Goal: Task Accomplishment & Management: Use online tool/utility

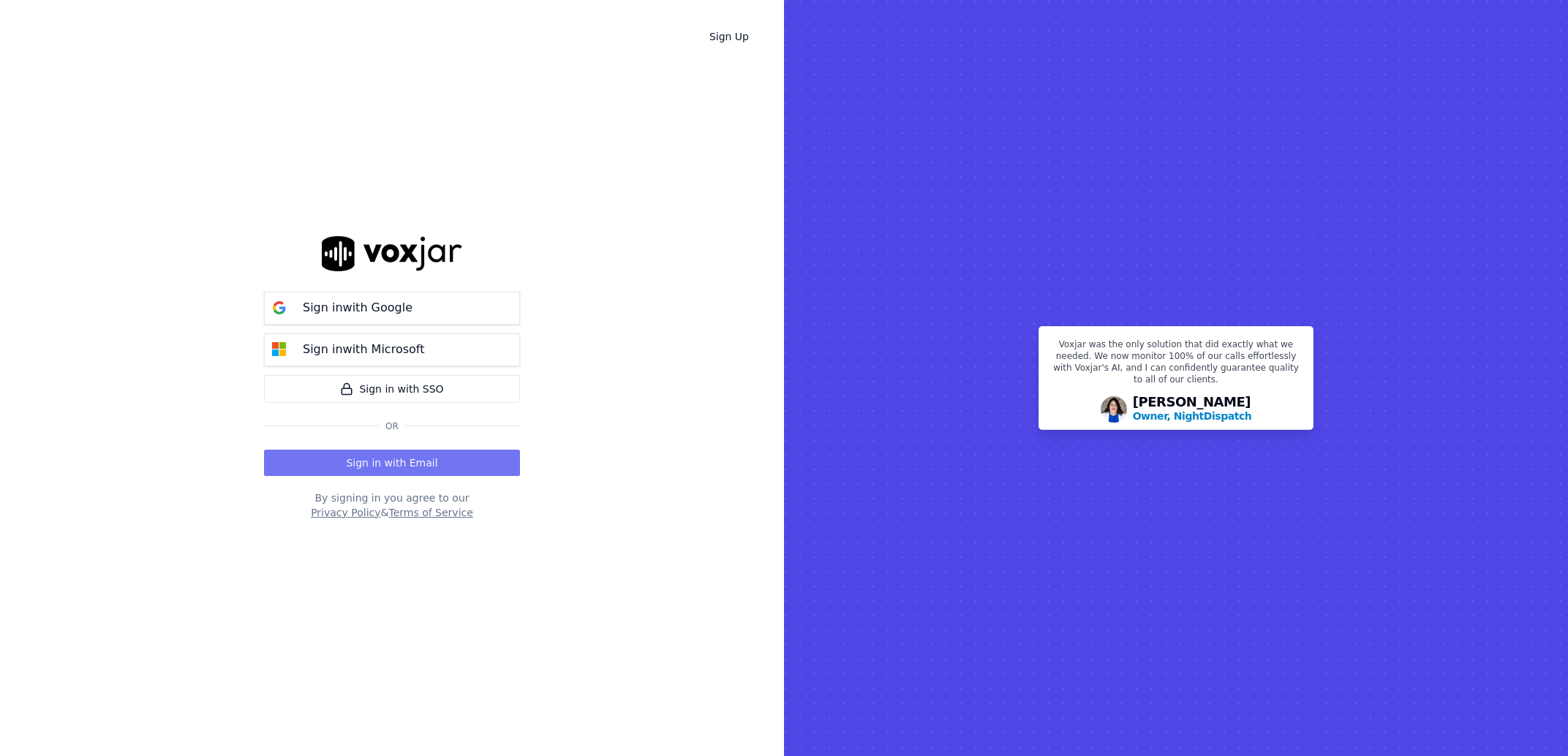
click at [328, 459] on button "Sign in with Email" at bounding box center [392, 462] width 256 height 26
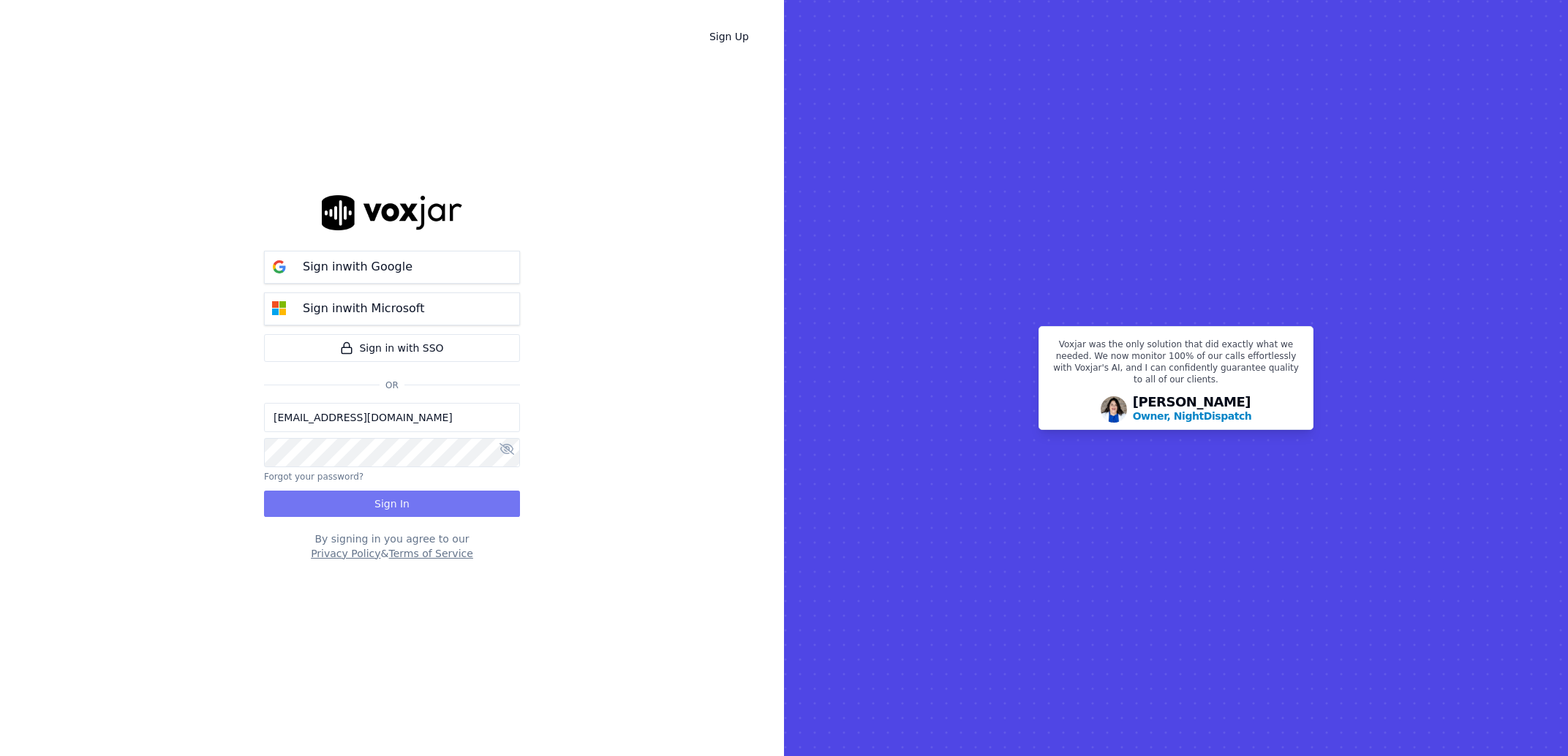
click at [359, 503] on button "Sign In" at bounding box center [392, 503] width 256 height 26
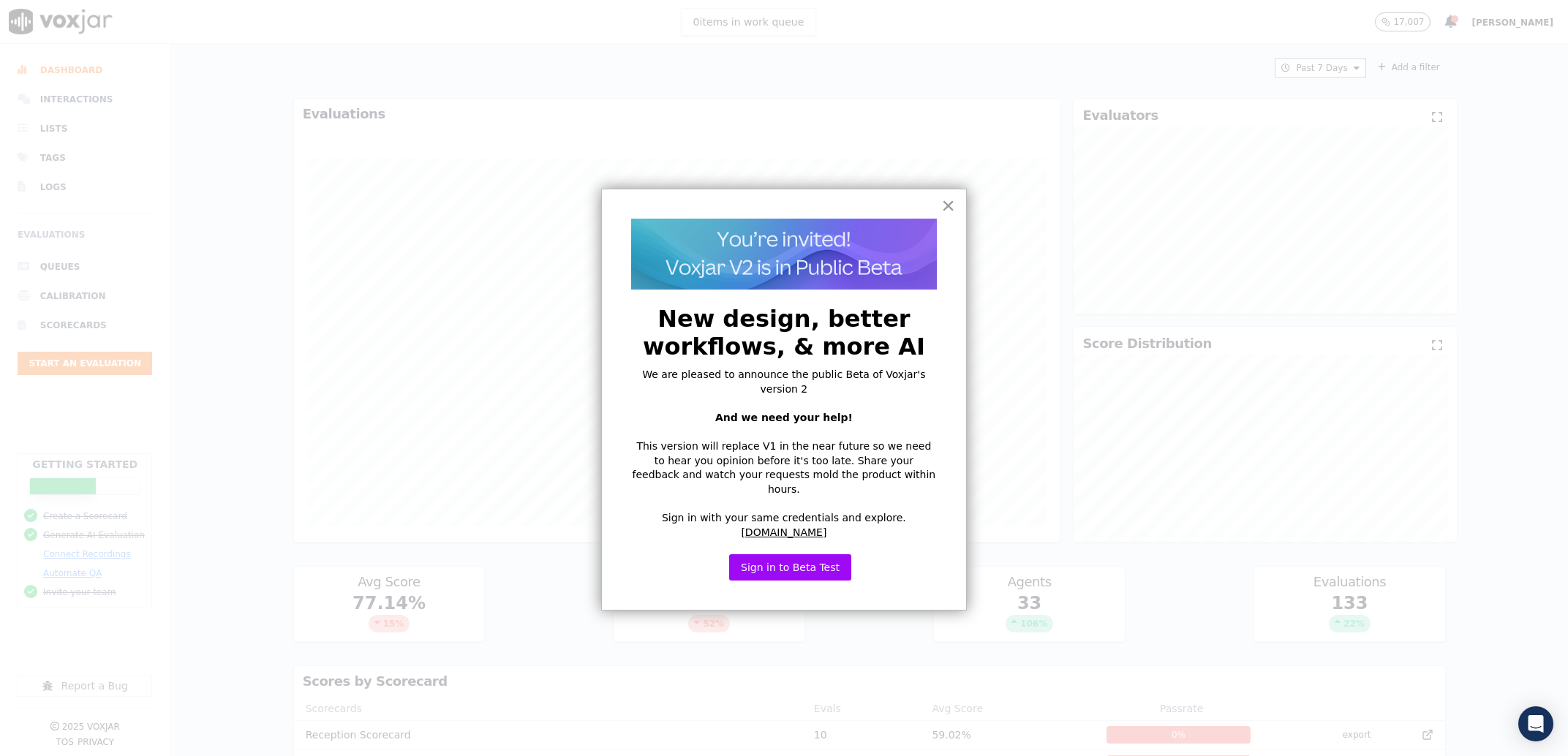
click at [954, 204] on button "×" at bounding box center [948, 205] width 14 height 24
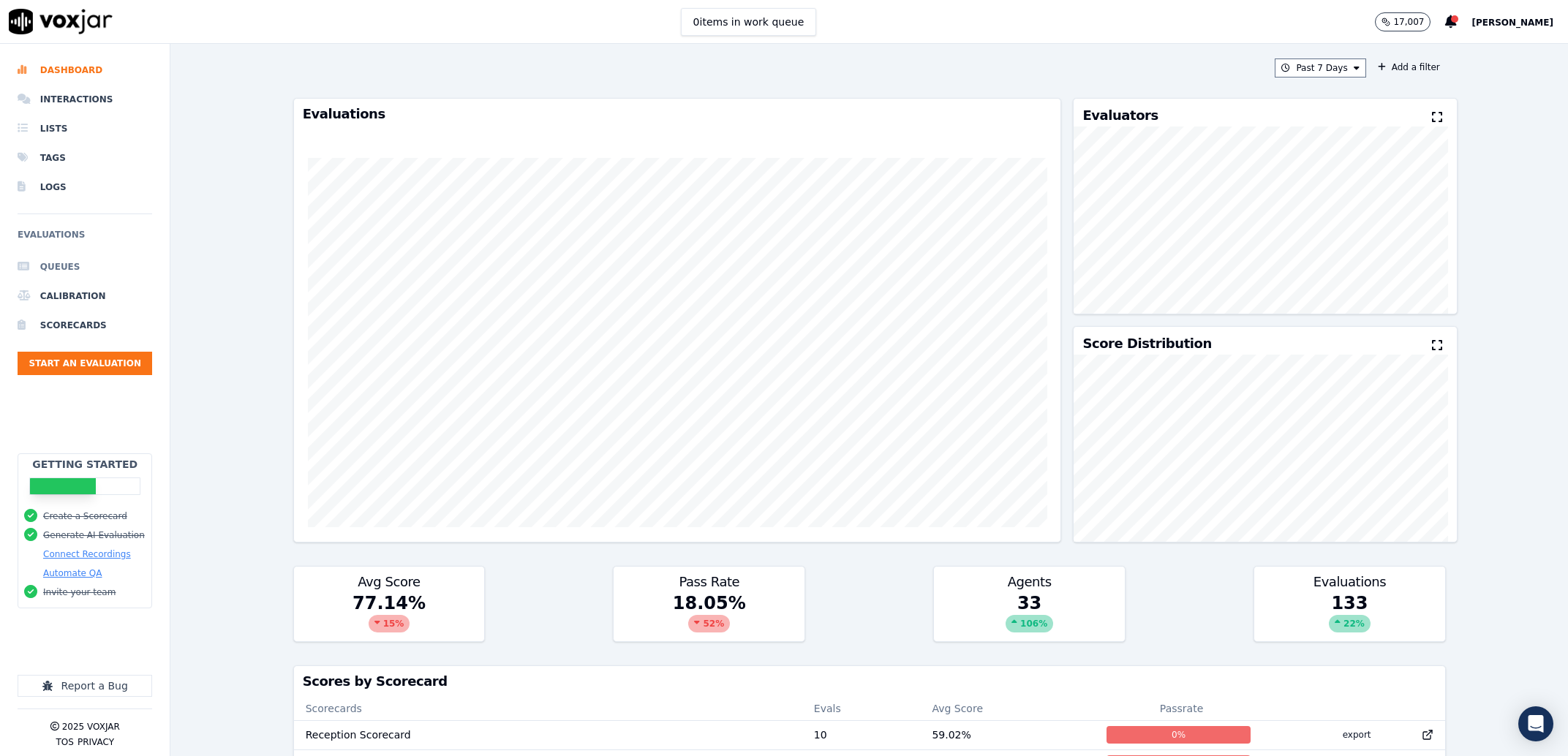
click at [93, 259] on li "Queues" at bounding box center [85, 266] width 135 height 29
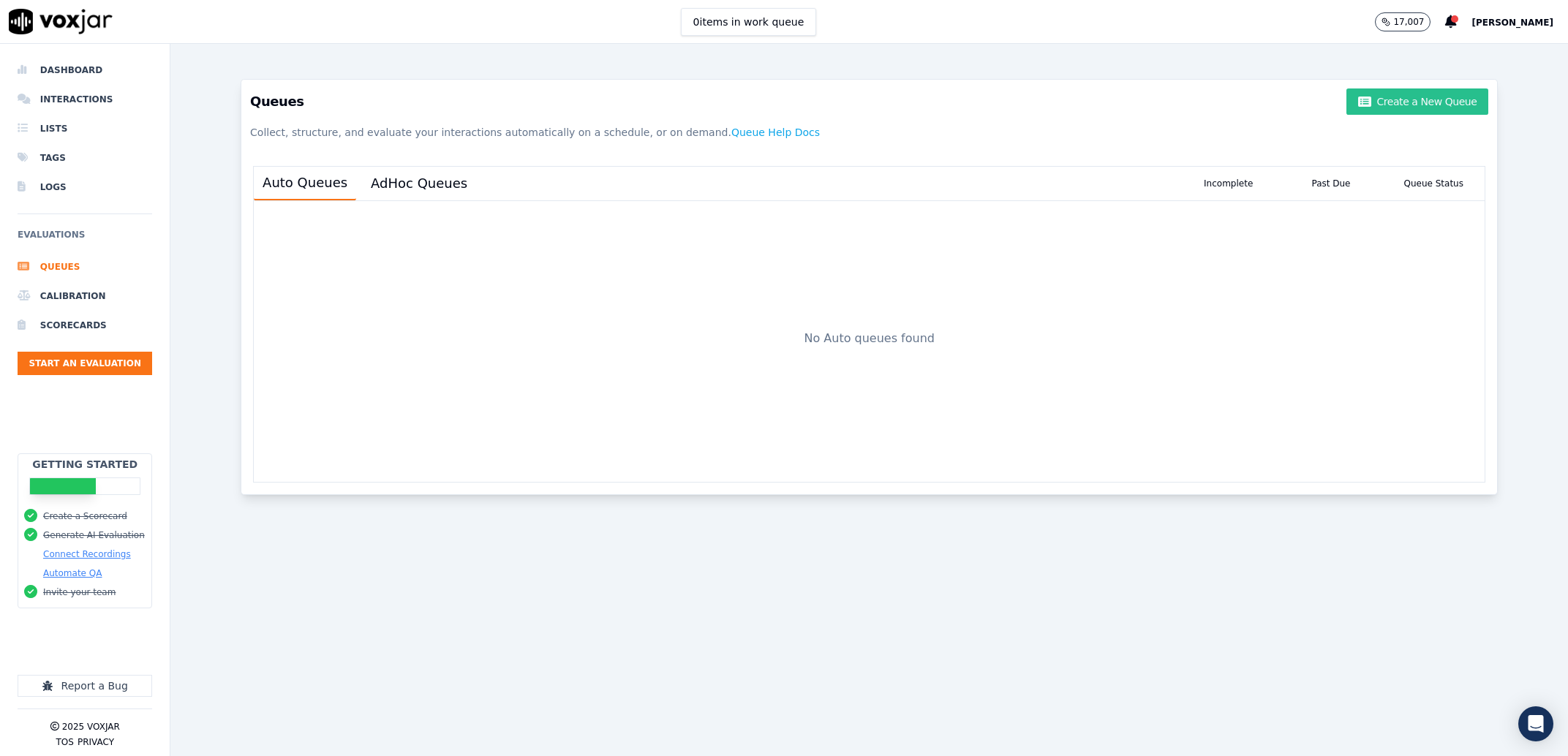
click at [1376, 104] on button "Create a New Queue" at bounding box center [1416, 101] width 142 height 26
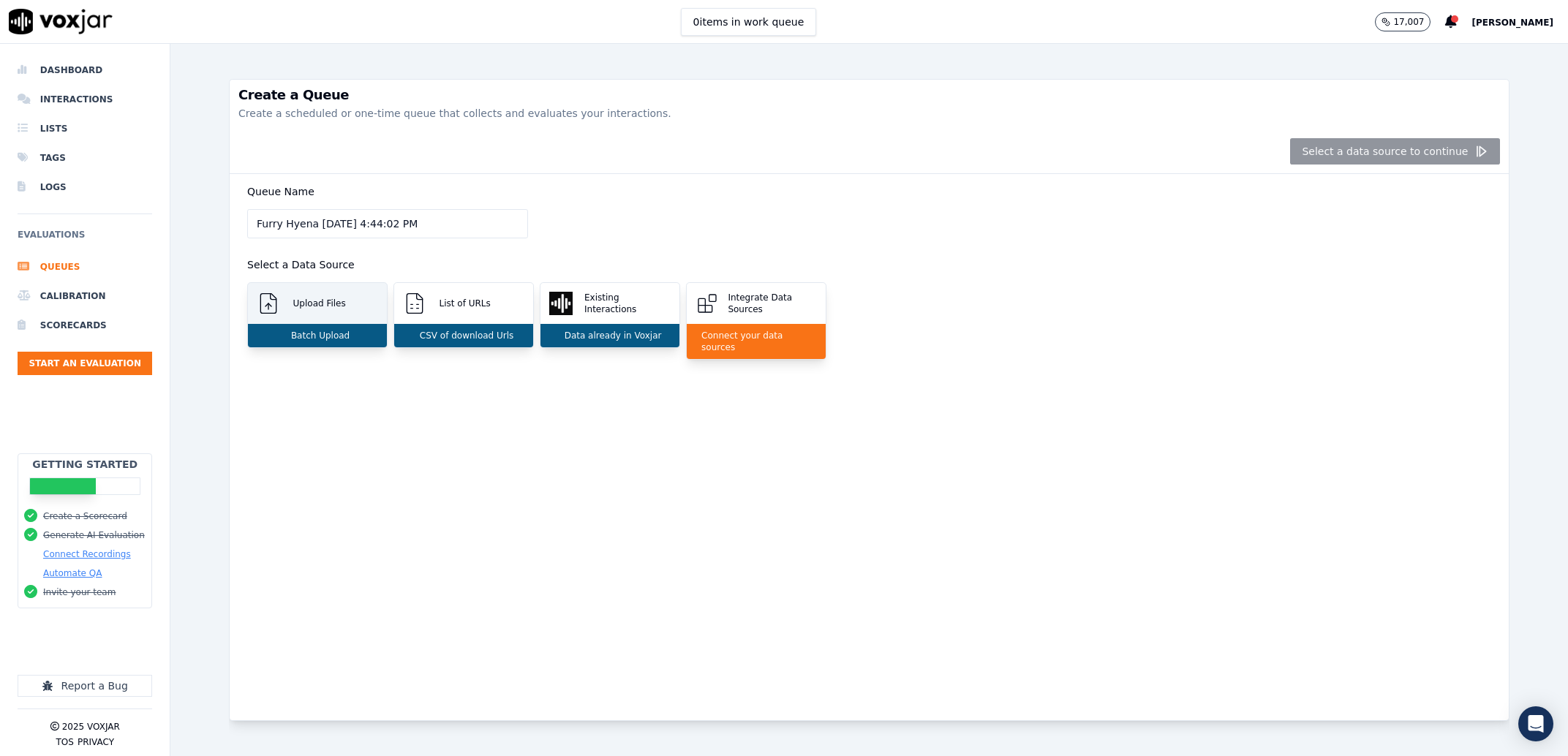
click at [297, 321] on div "Upload Files" at bounding box center [317, 303] width 139 height 41
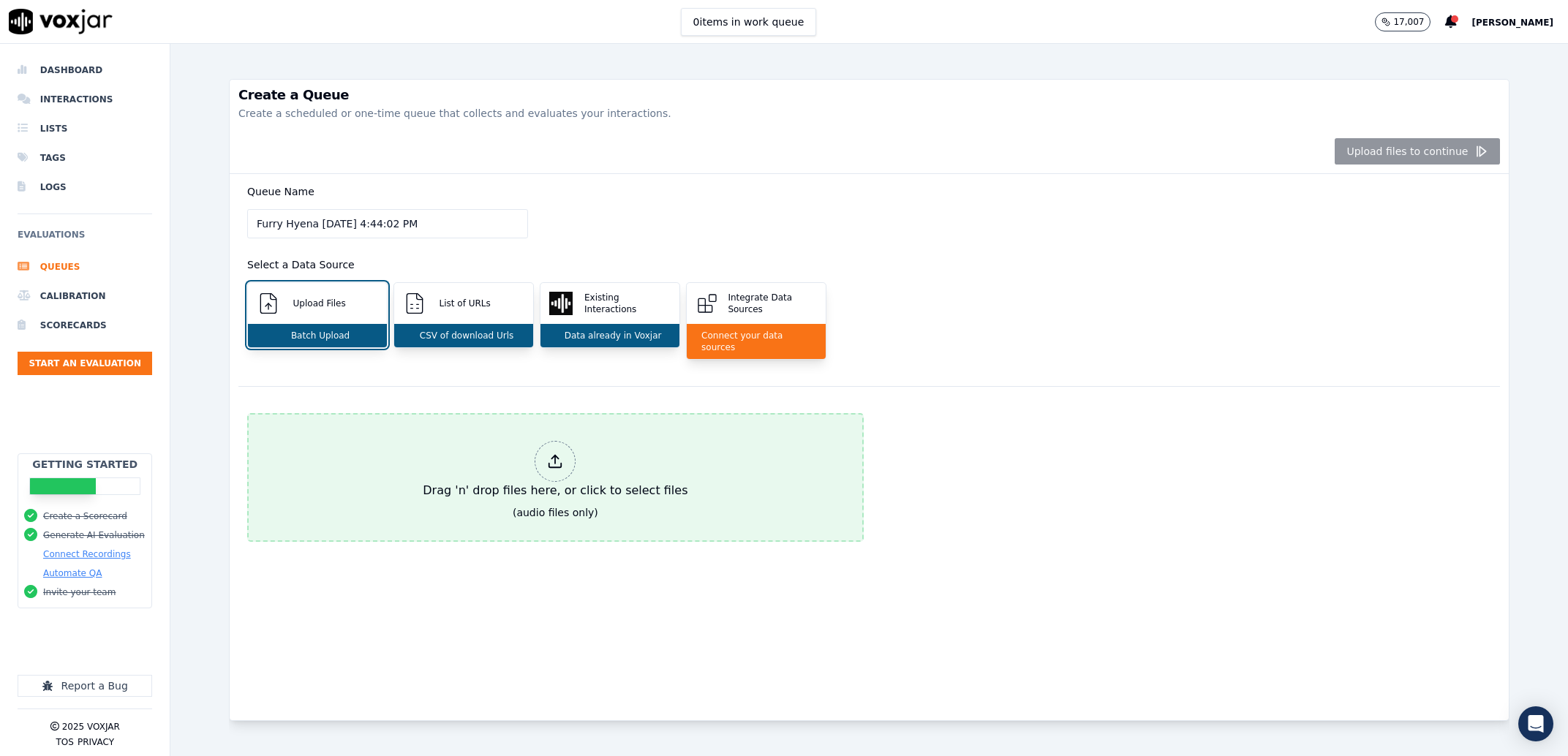
click at [510, 415] on button "Drag 'n' drop files here, or click to select files (audio files only)" at bounding box center [555, 477] width 617 height 129
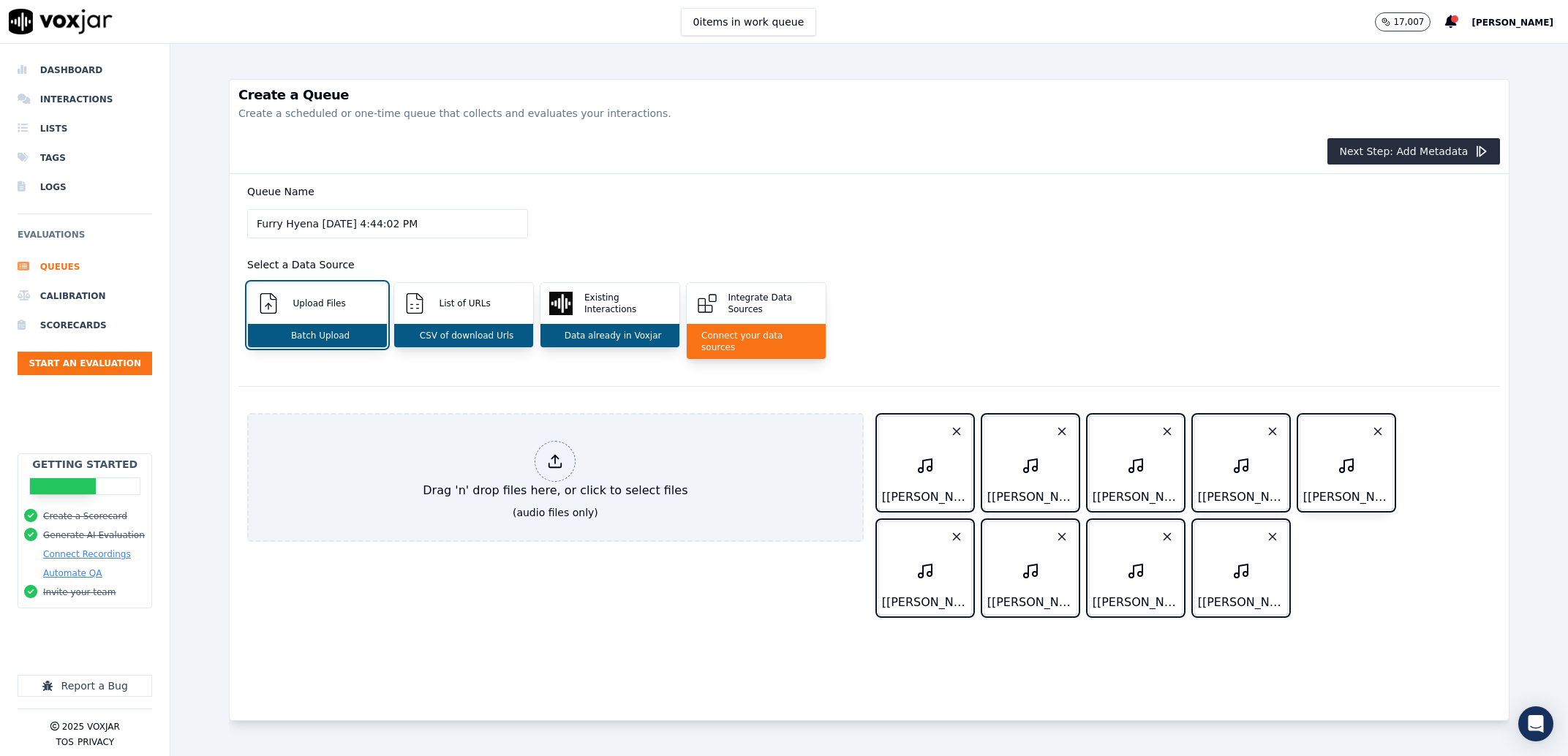
drag, startPoint x: 426, startPoint y: 224, endPoint x: 231, endPoint y: 216, distance: 195.2
click at [247, 216] on input "Furry Hyena [DATE] 4:44:02 PM" at bounding box center [387, 224] width 281 height 29
type input "Bekah Team"
click at [1315, 153] on div "Next Step: Add Metadata" at bounding box center [869, 152] width 1279 height 45
click at [1348, 142] on button "Next Step: Add Metadata" at bounding box center [1413, 151] width 172 height 26
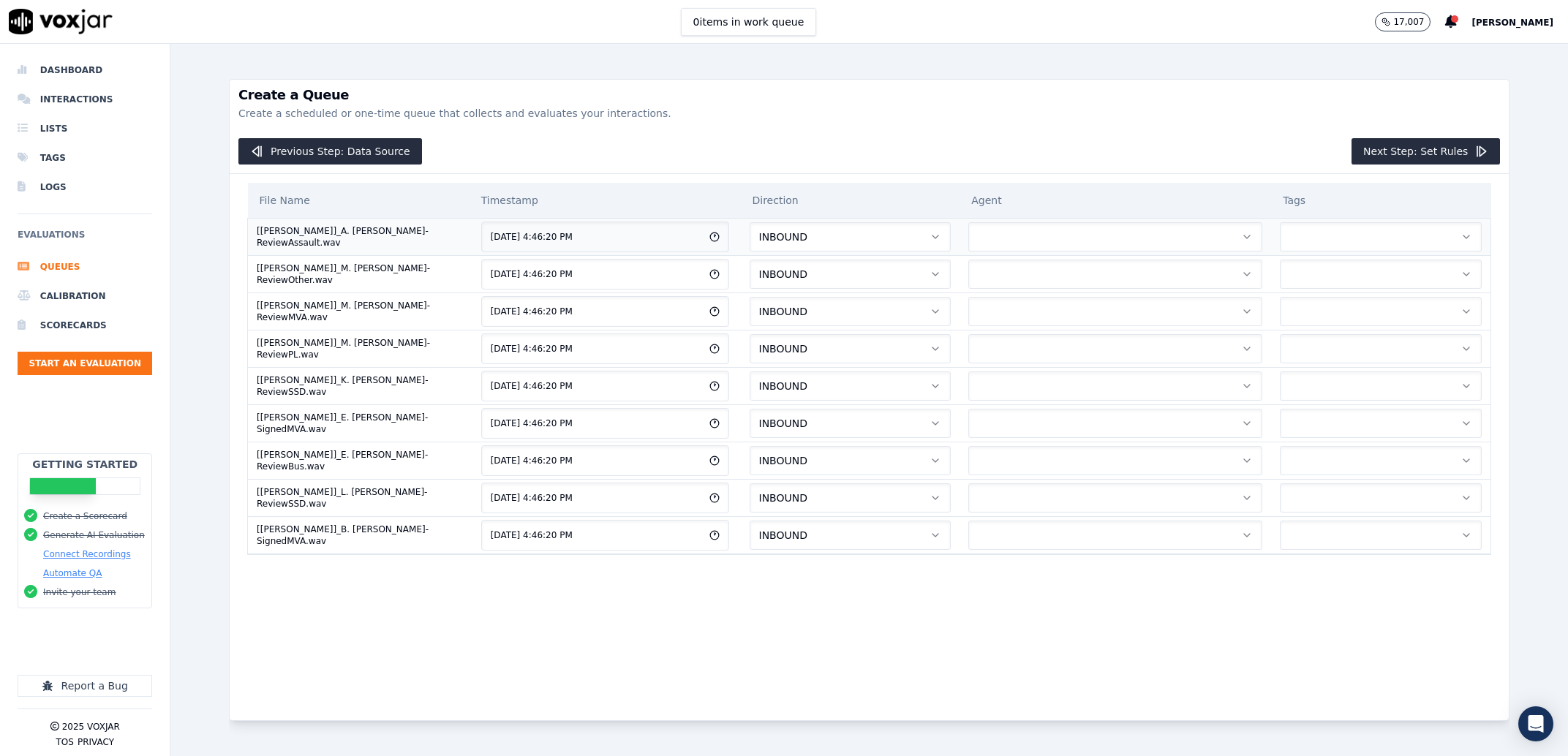
click at [968, 231] on button "button" at bounding box center [1115, 236] width 294 height 29
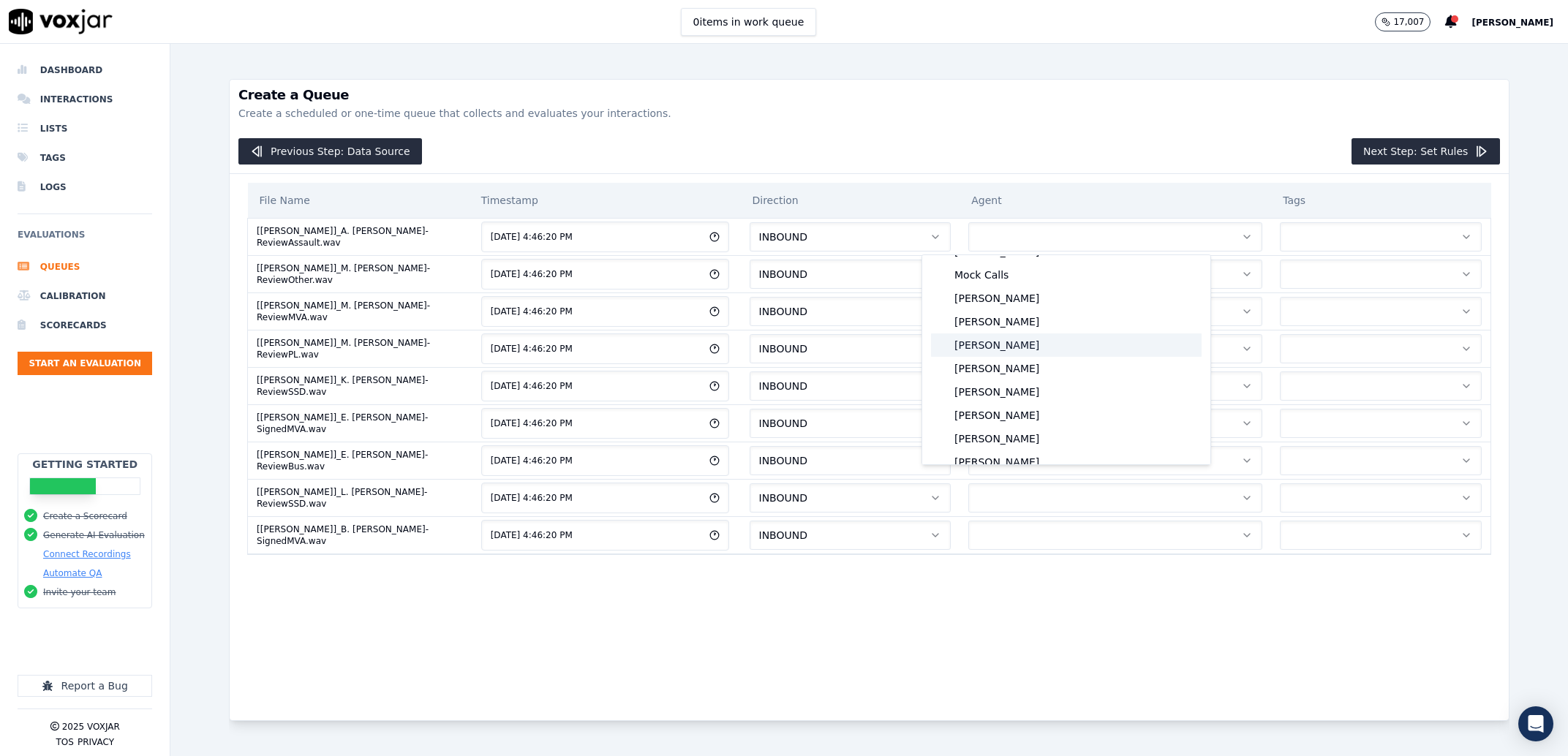
scroll to position [2246, 0]
click at [1026, 366] on div "[PERSON_NAME]" at bounding box center [1066, 369] width 271 height 24
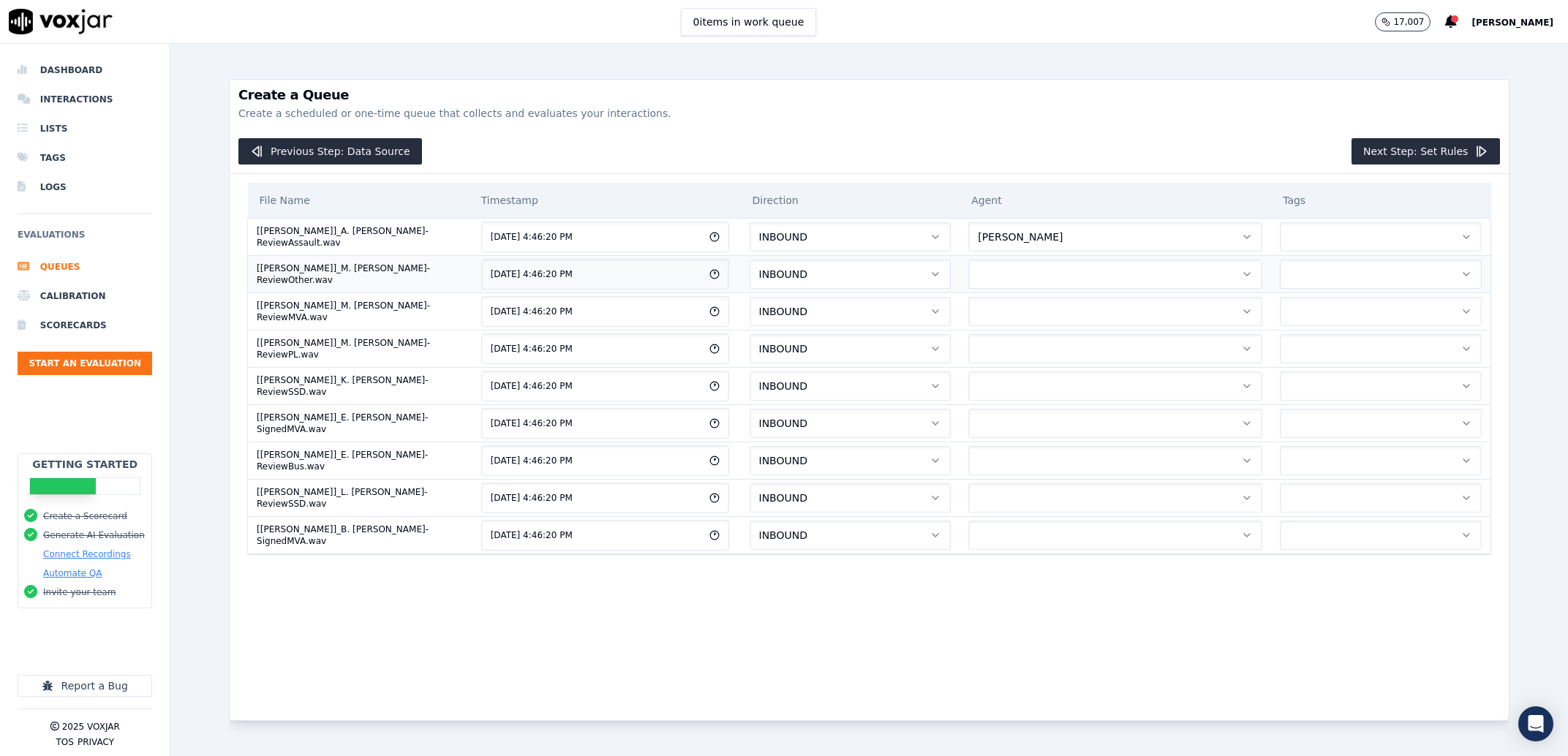
click at [1014, 279] on button "button" at bounding box center [1115, 274] width 294 height 29
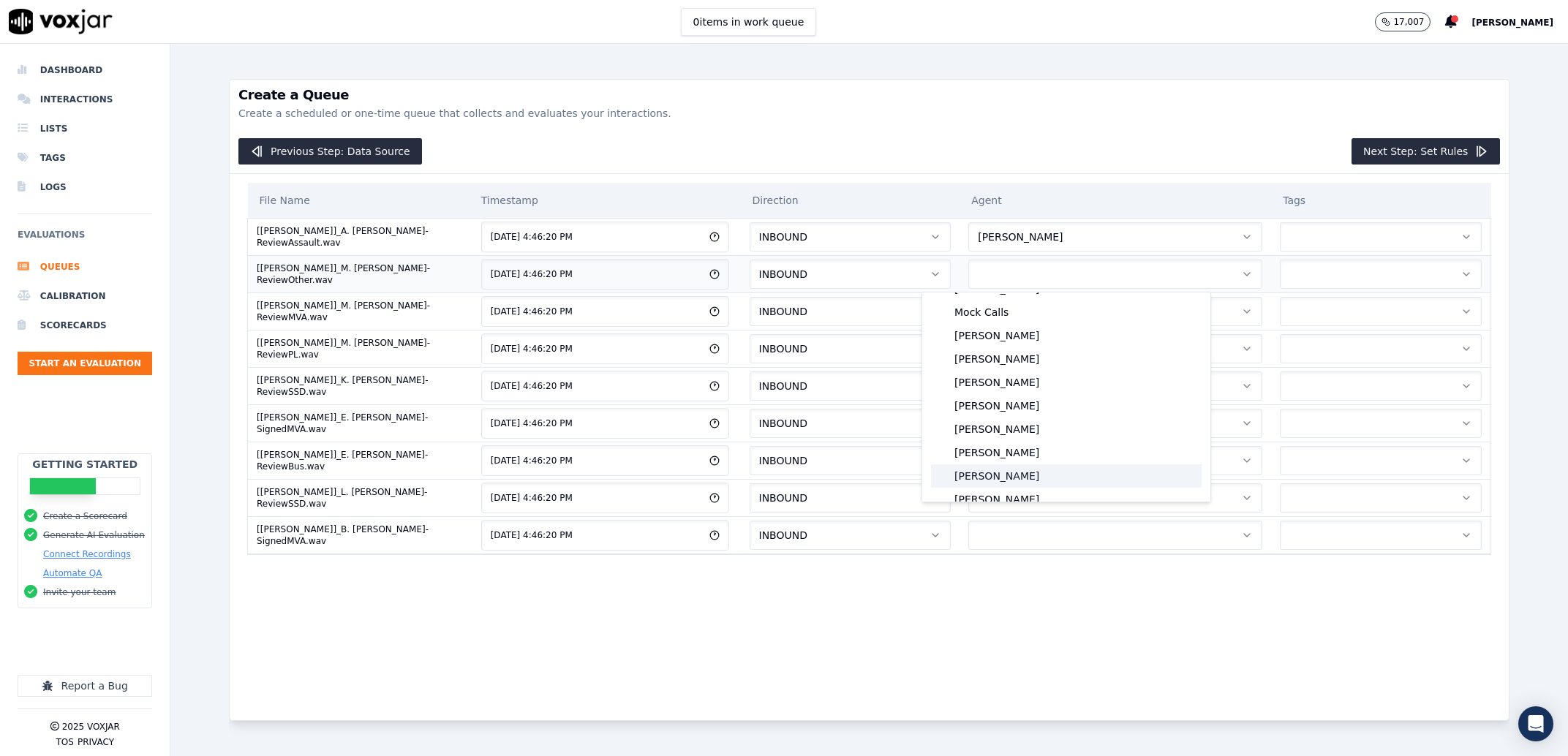
scroll to position [2176, 0]
click at [1017, 470] on div "[PERSON_NAME]" at bounding box center [1066, 475] width 271 height 24
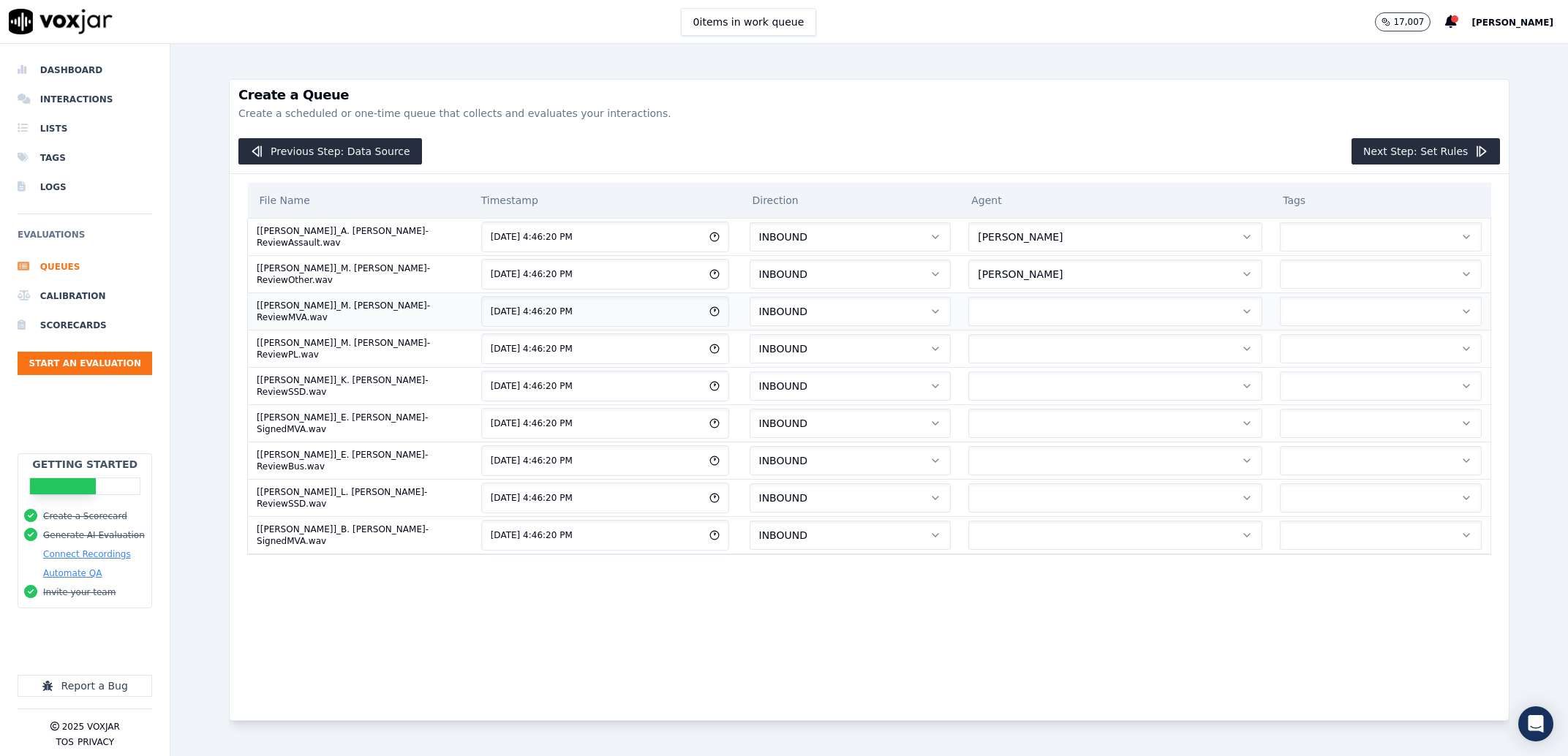
click at [1003, 321] on button "button" at bounding box center [1115, 311] width 294 height 29
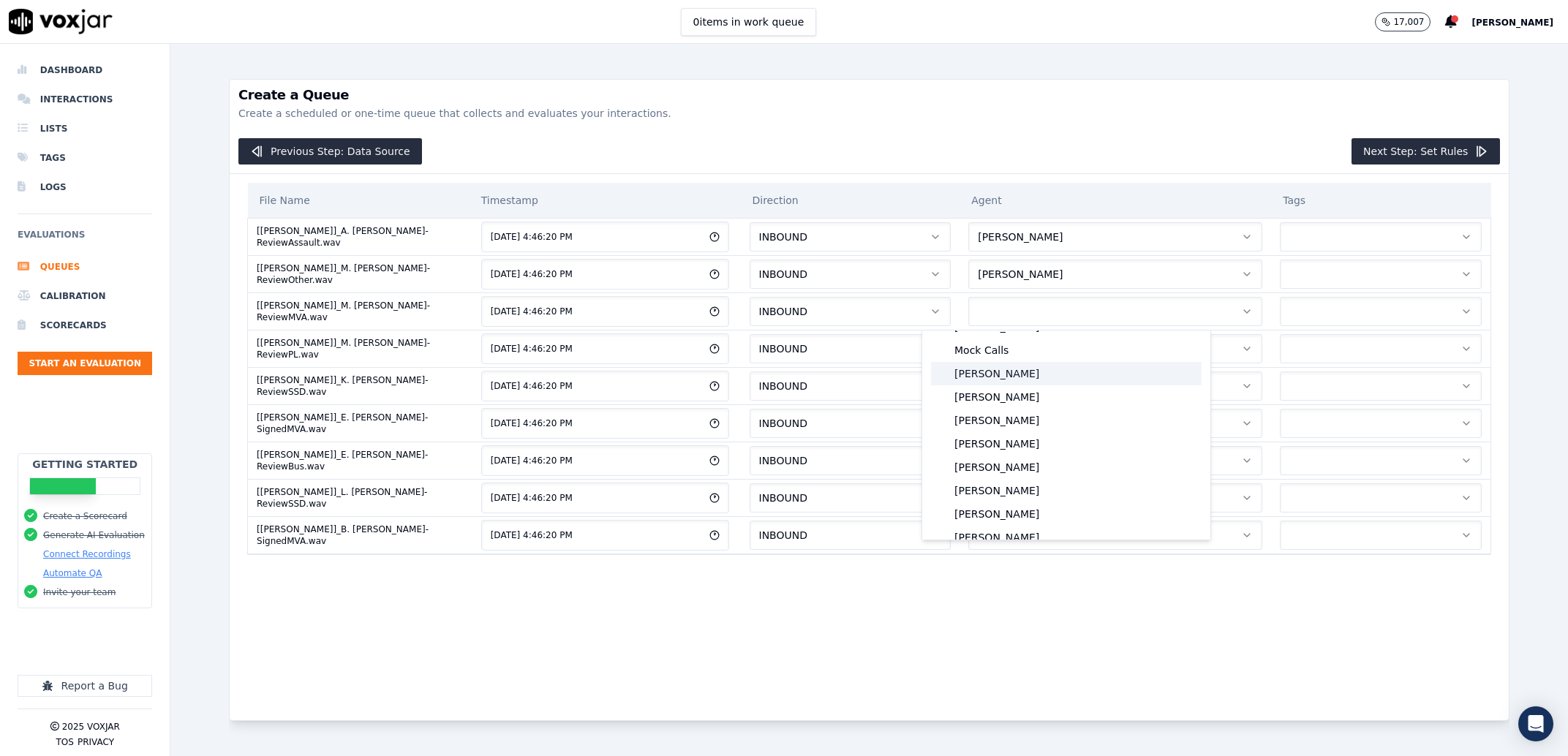
scroll to position [2246, 0]
click at [1022, 435] on div "[PERSON_NAME]" at bounding box center [1066, 444] width 271 height 24
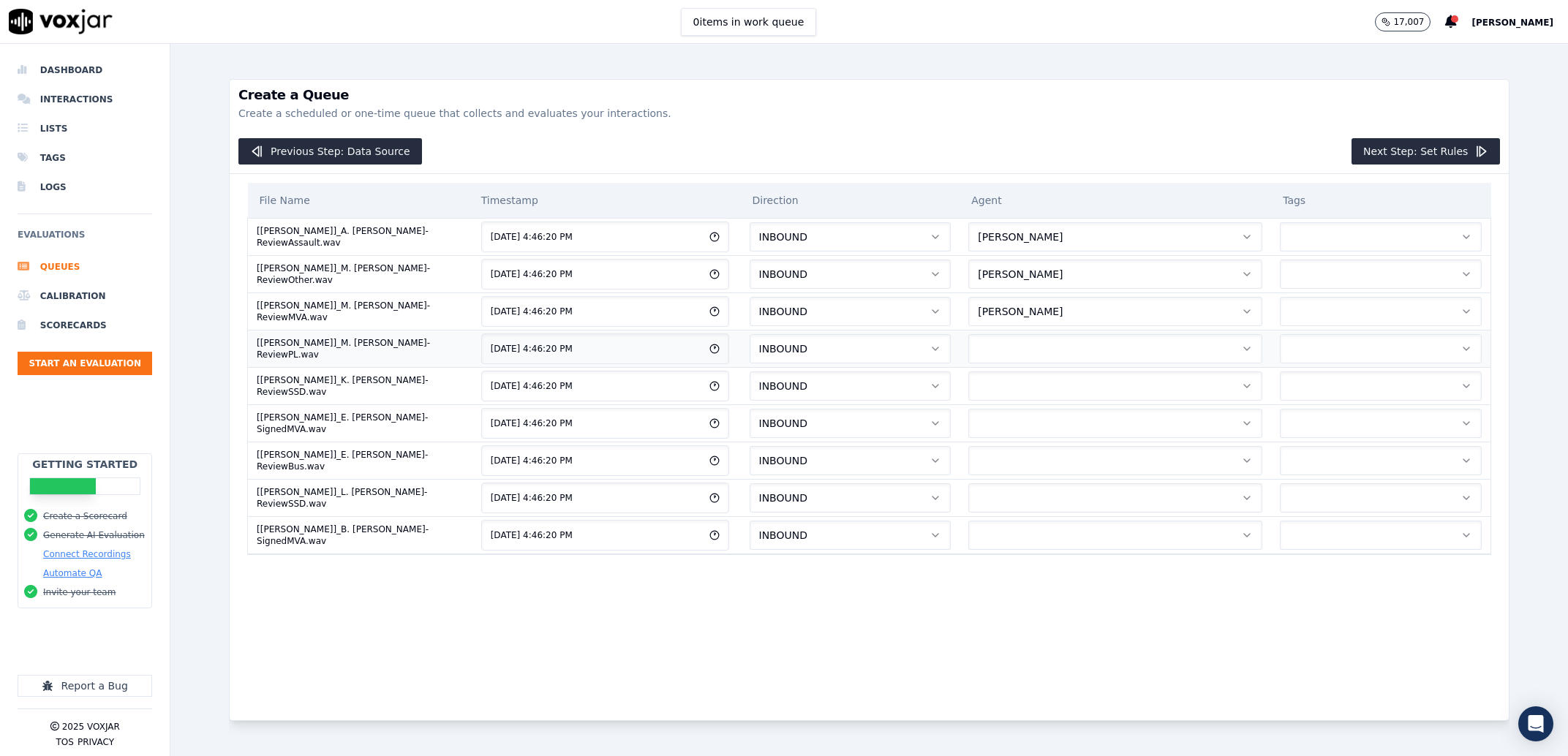
click at [994, 352] on button "button" at bounding box center [1115, 348] width 294 height 29
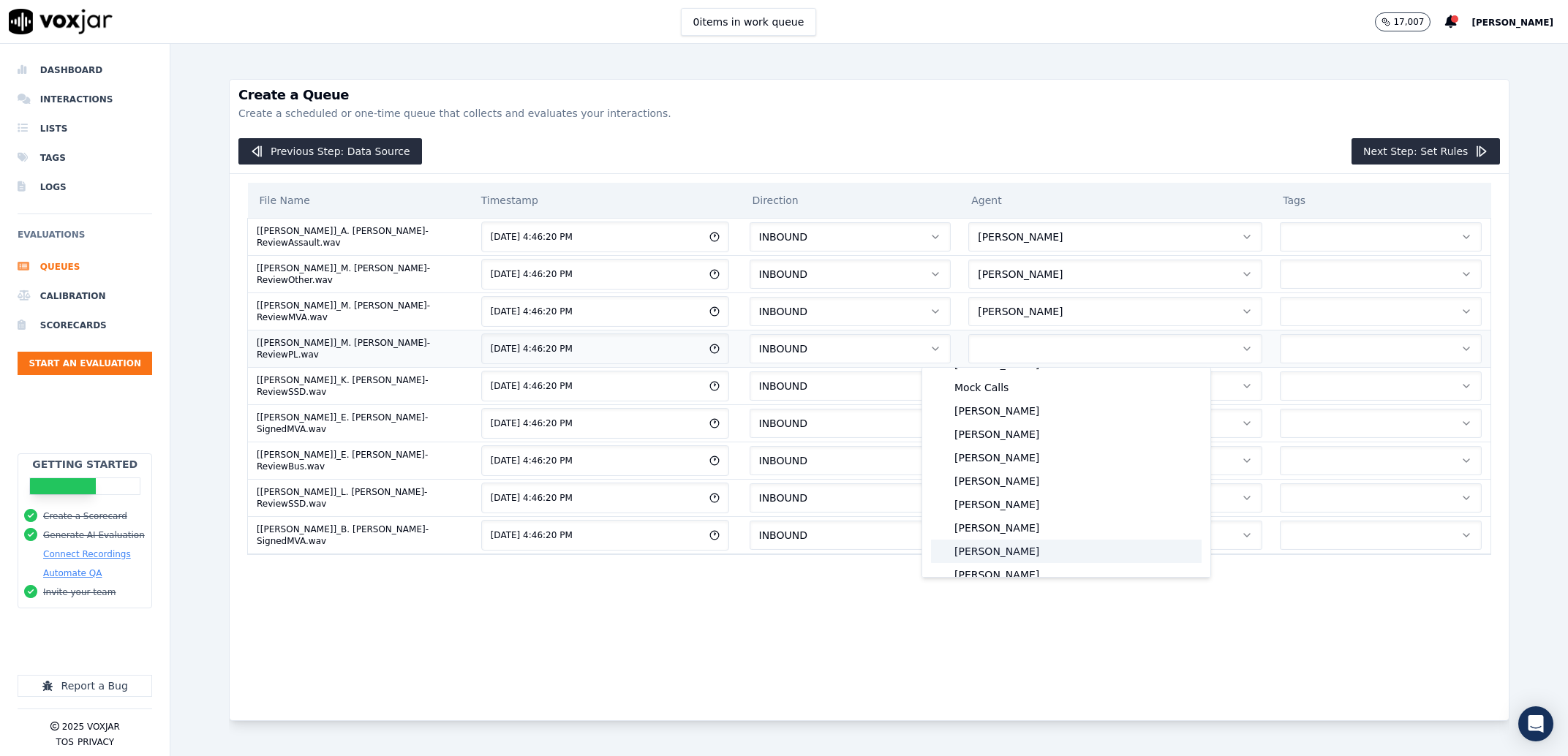
scroll to position [2176, 0]
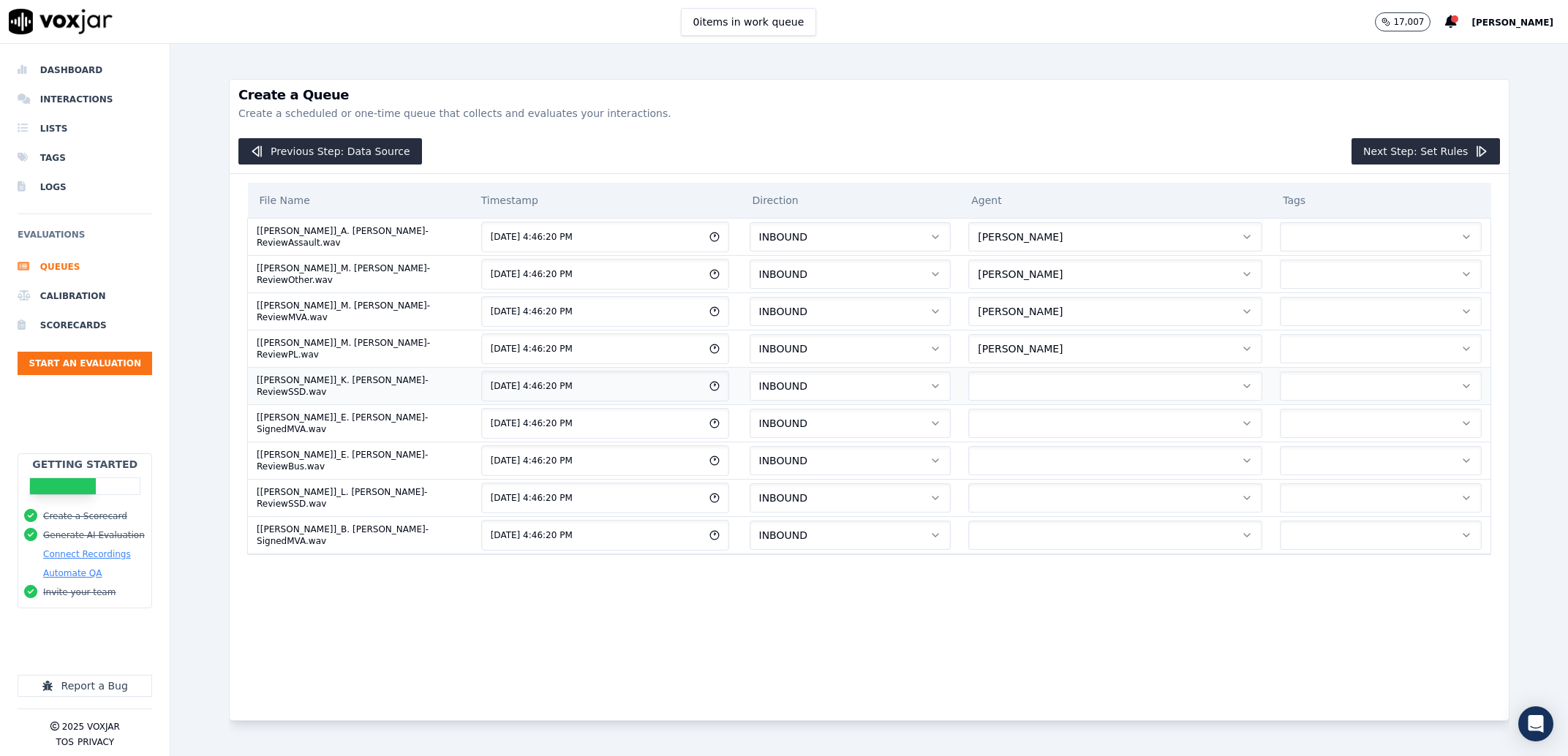
click at [1017, 401] on button "button" at bounding box center [1115, 386] width 294 height 29
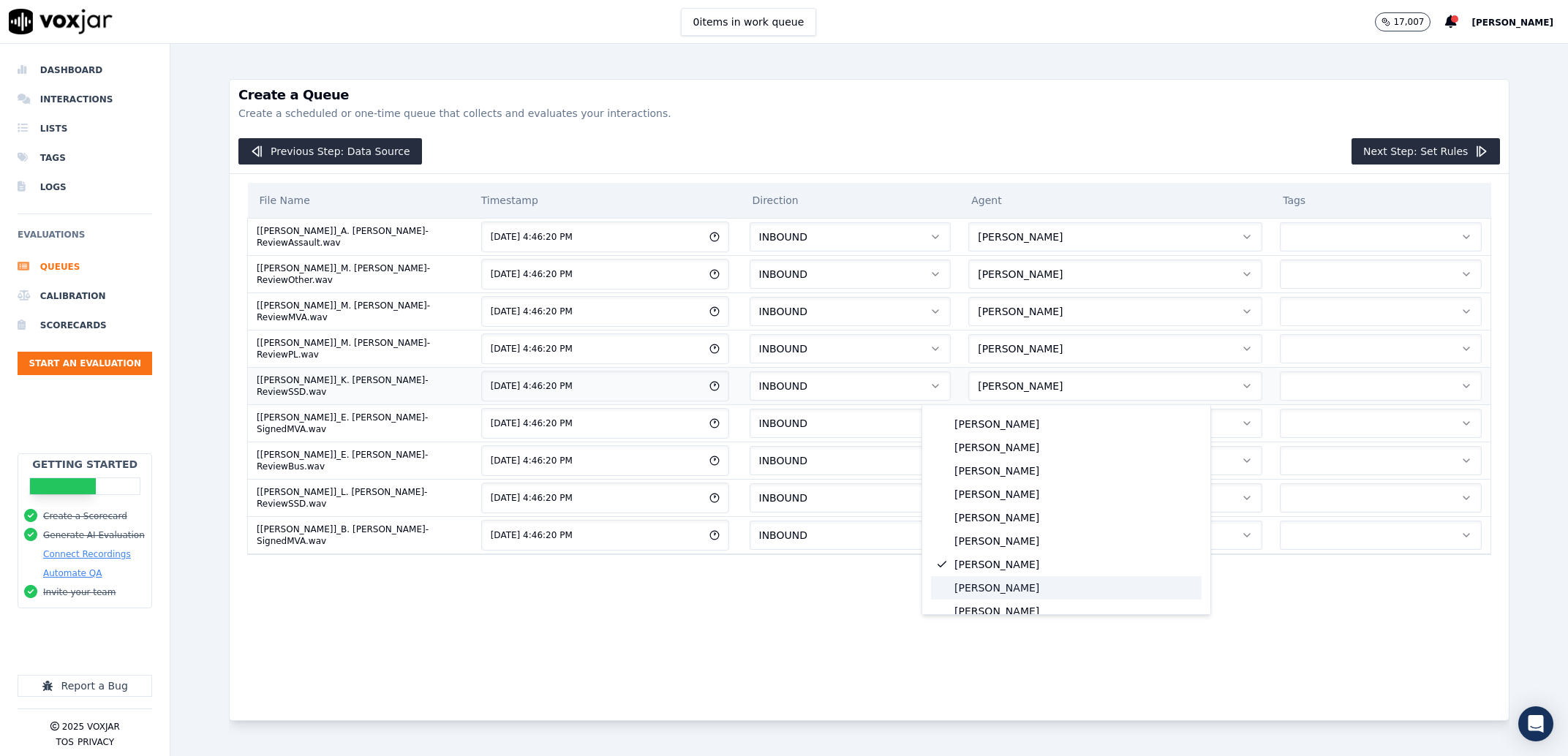
scroll to position [2199, 0]
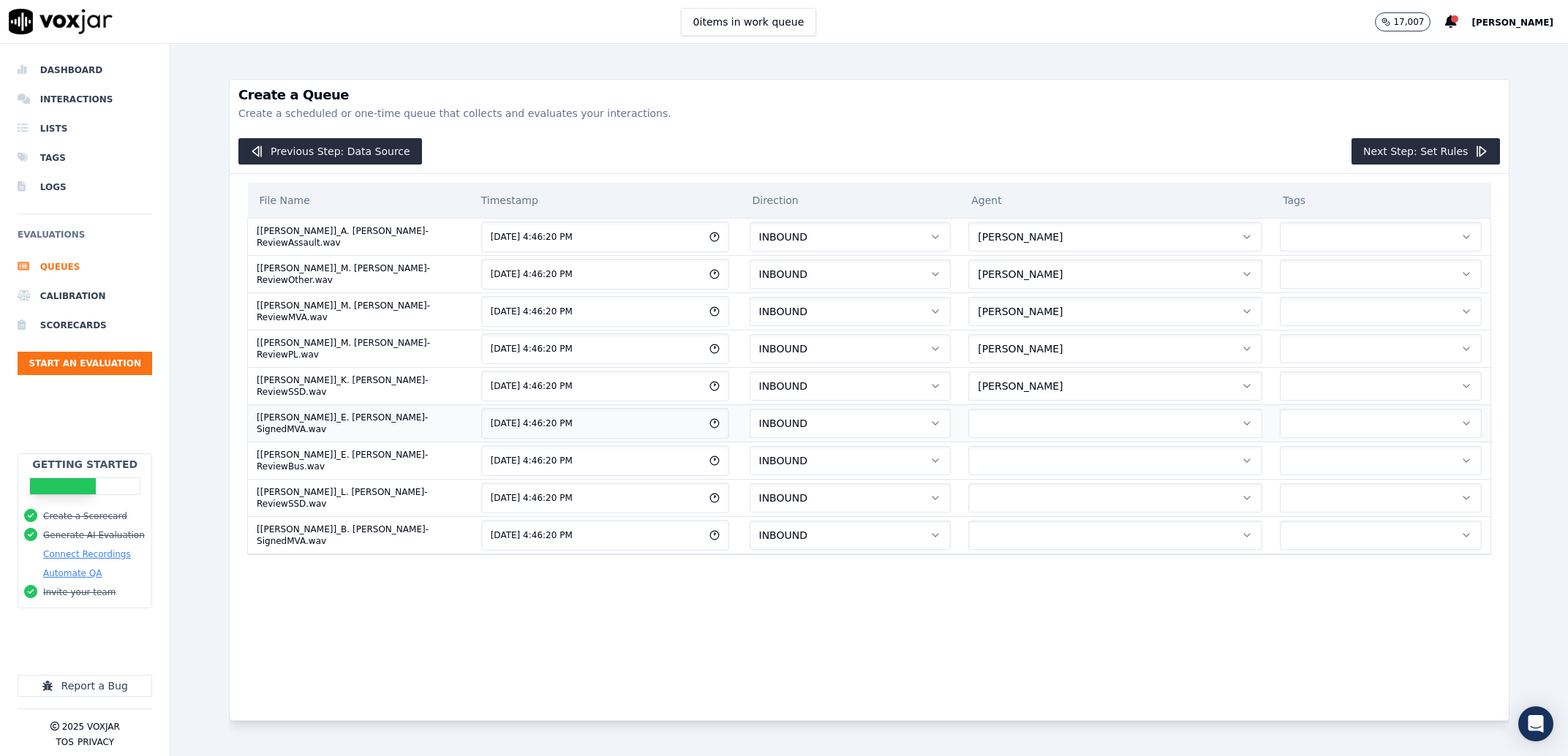
click at [1022, 415] on button "button" at bounding box center [1115, 423] width 294 height 29
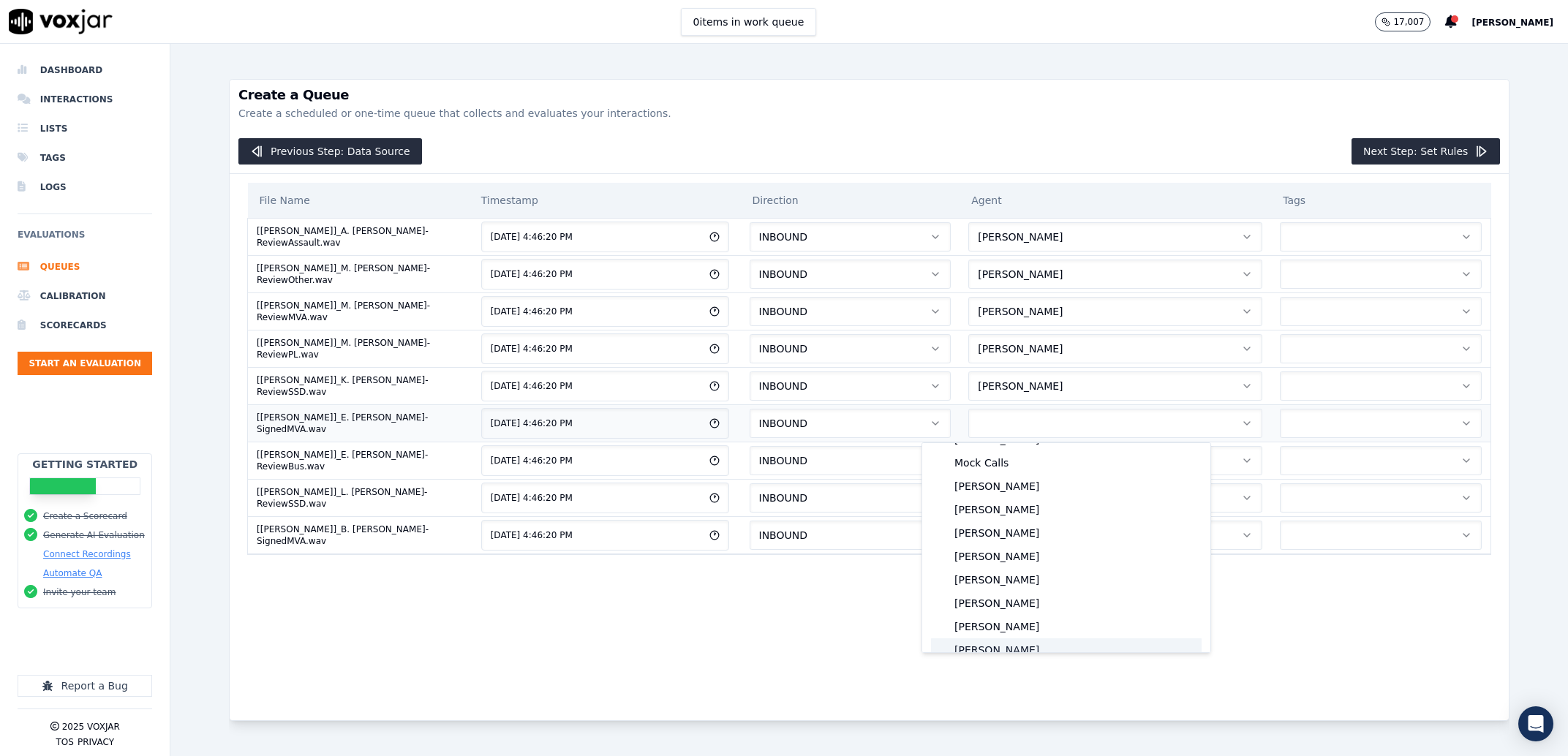
scroll to position [2176, 0]
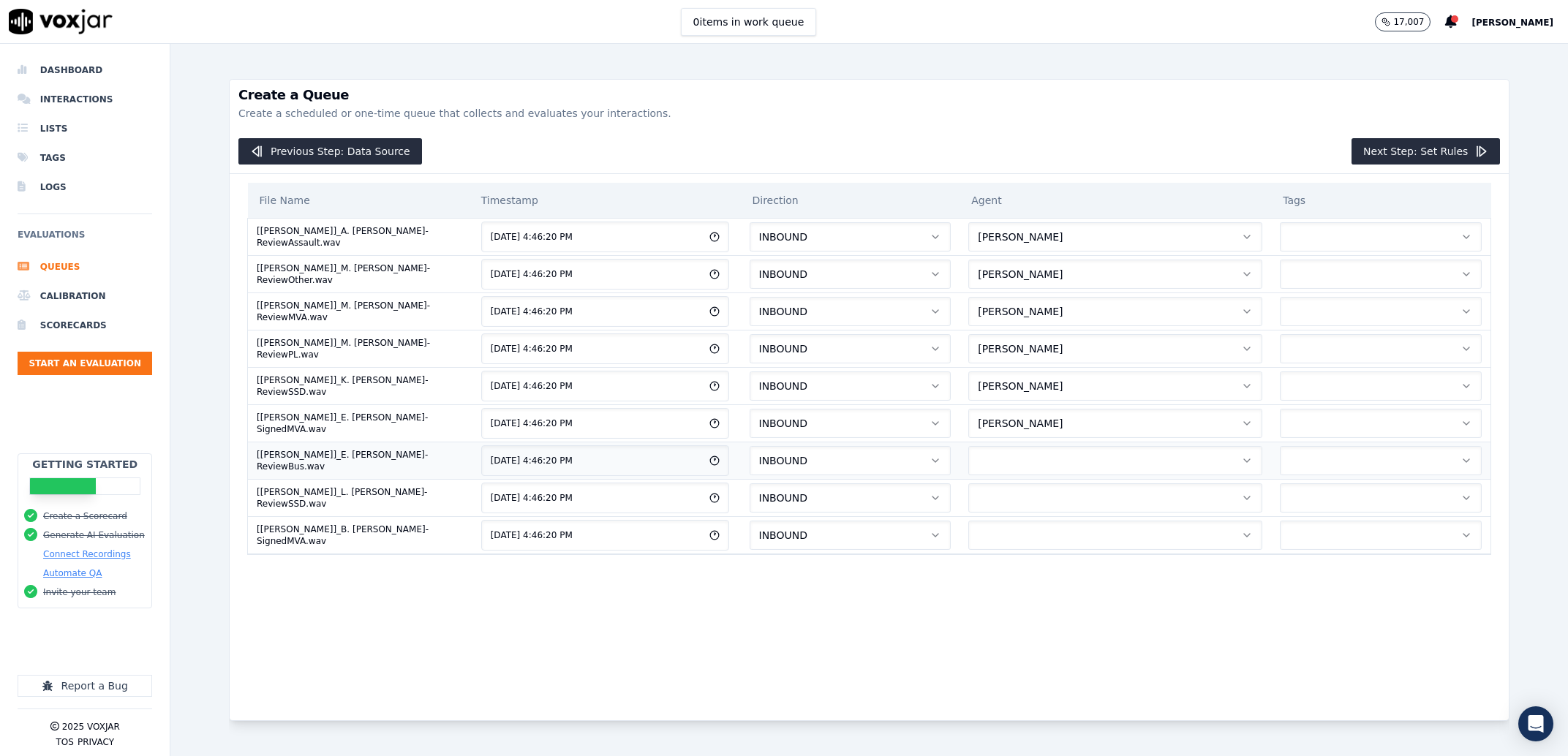
click at [989, 465] on button "button" at bounding box center [1115, 460] width 294 height 29
click at [986, 482] on td at bounding box center [1114, 498] width 311 height 37
click at [979, 501] on button "button" at bounding box center [1115, 498] width 294 height 29
click at [974, 531] on button "button" at bounding box center [1115, 535] width 294 height 29
click at [1366, 149] on button "Next Step: Set Rules" at bounding box center [1425, 151] width 148 height 26
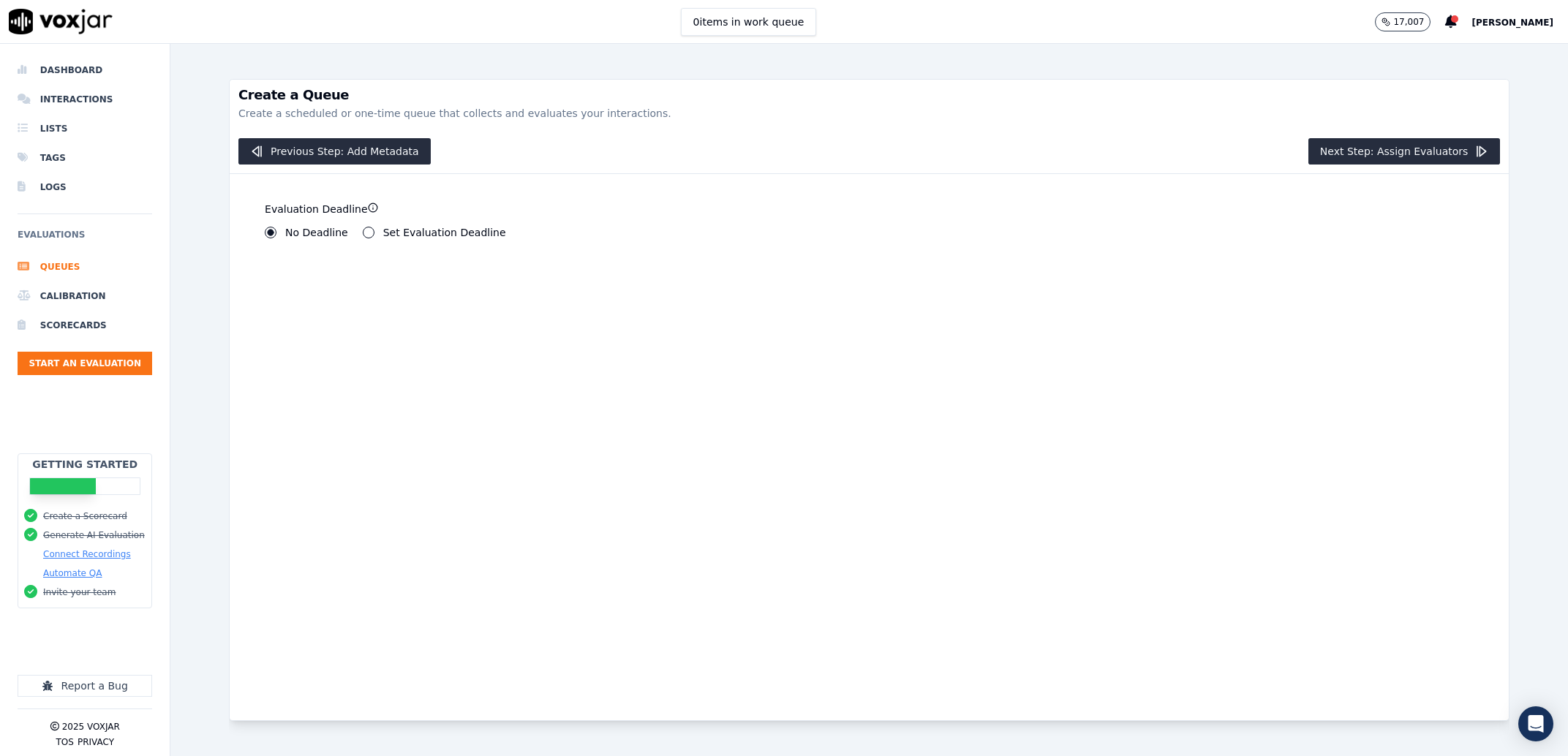
click at [436, 234] on label "Set Evaluation Deadline" at bounding box center [444, 232] width 123 height 10
click at [374, 234] on button "Set Evaluation Deadline" at bounding box center [369, 232] width 12 height 12
type input "0"
click at [304, 286] on input "0" at bounding box center [299, 282] width 70 height 29
click at [388, 281] on div "Hours 0" at bounding box center [377, 273] width 75 height 47
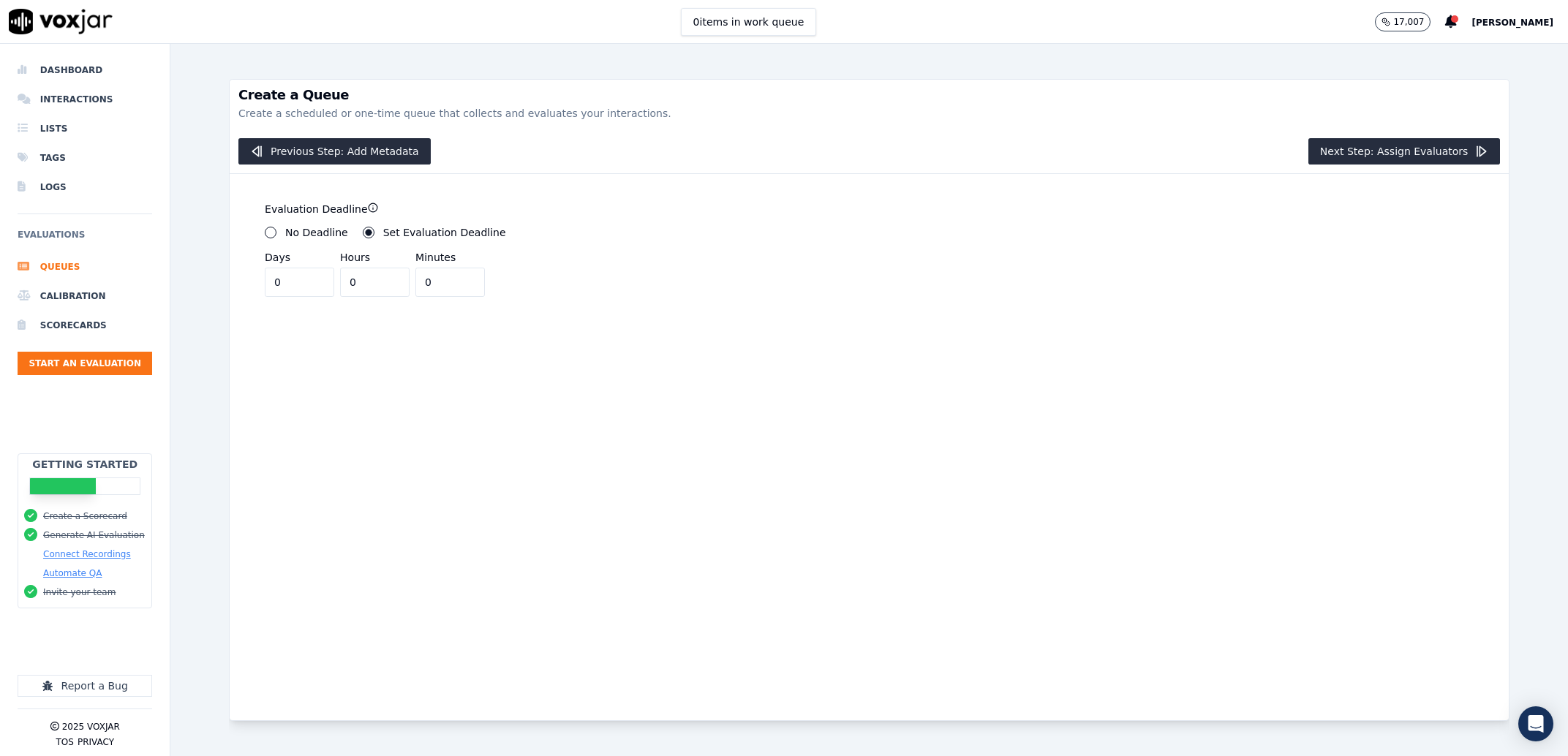
click at [416, 281] on input "0" at bounding box center [450, 282] width 70 height 29
type input "30"
click at [1365, 152] on button "Next Step: Assign Evaluators" at bounding box center [1404, 151] width 193 height 26
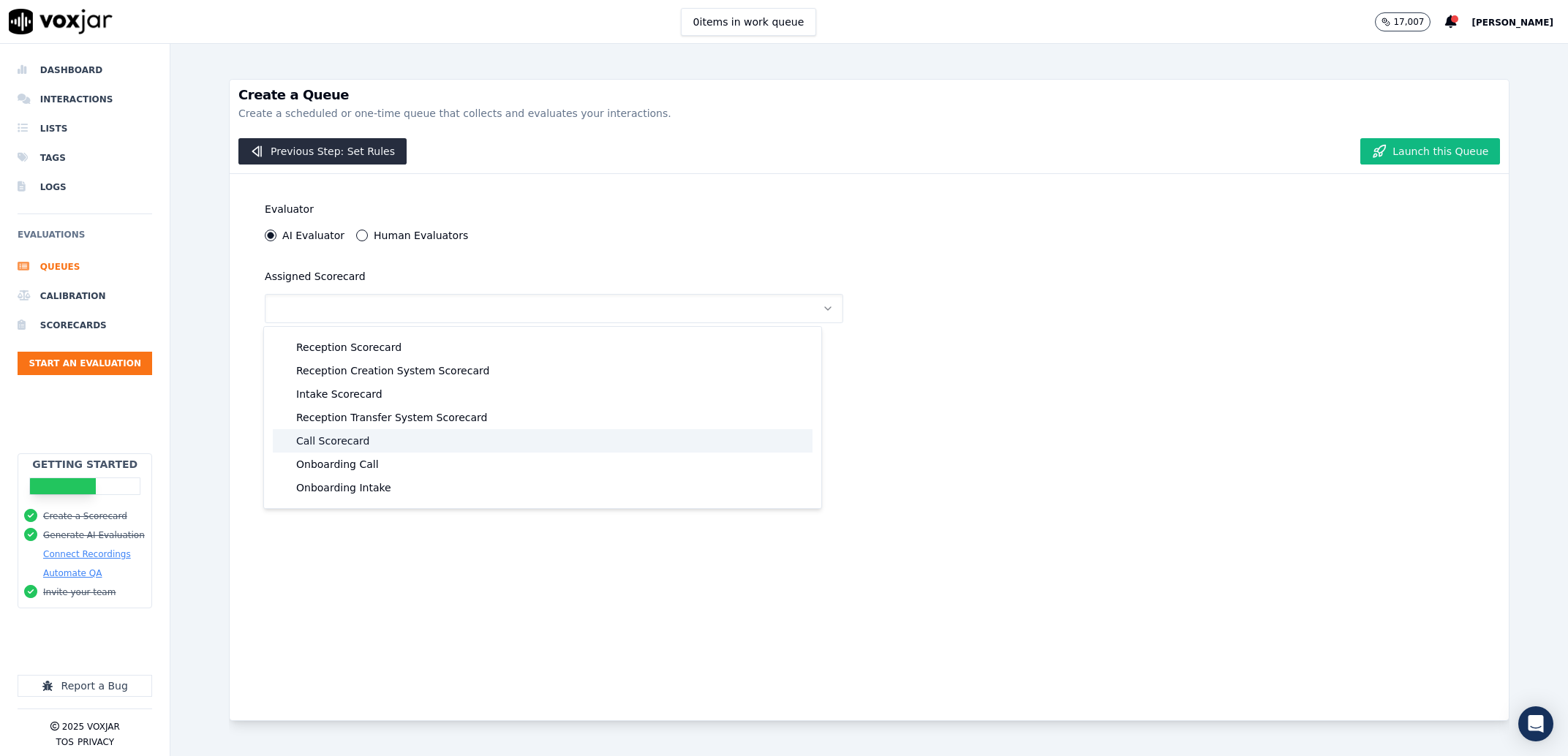
click at [315, 445] on div "Call Scorecard" at bounding box center [543, 441] width 539 height 24
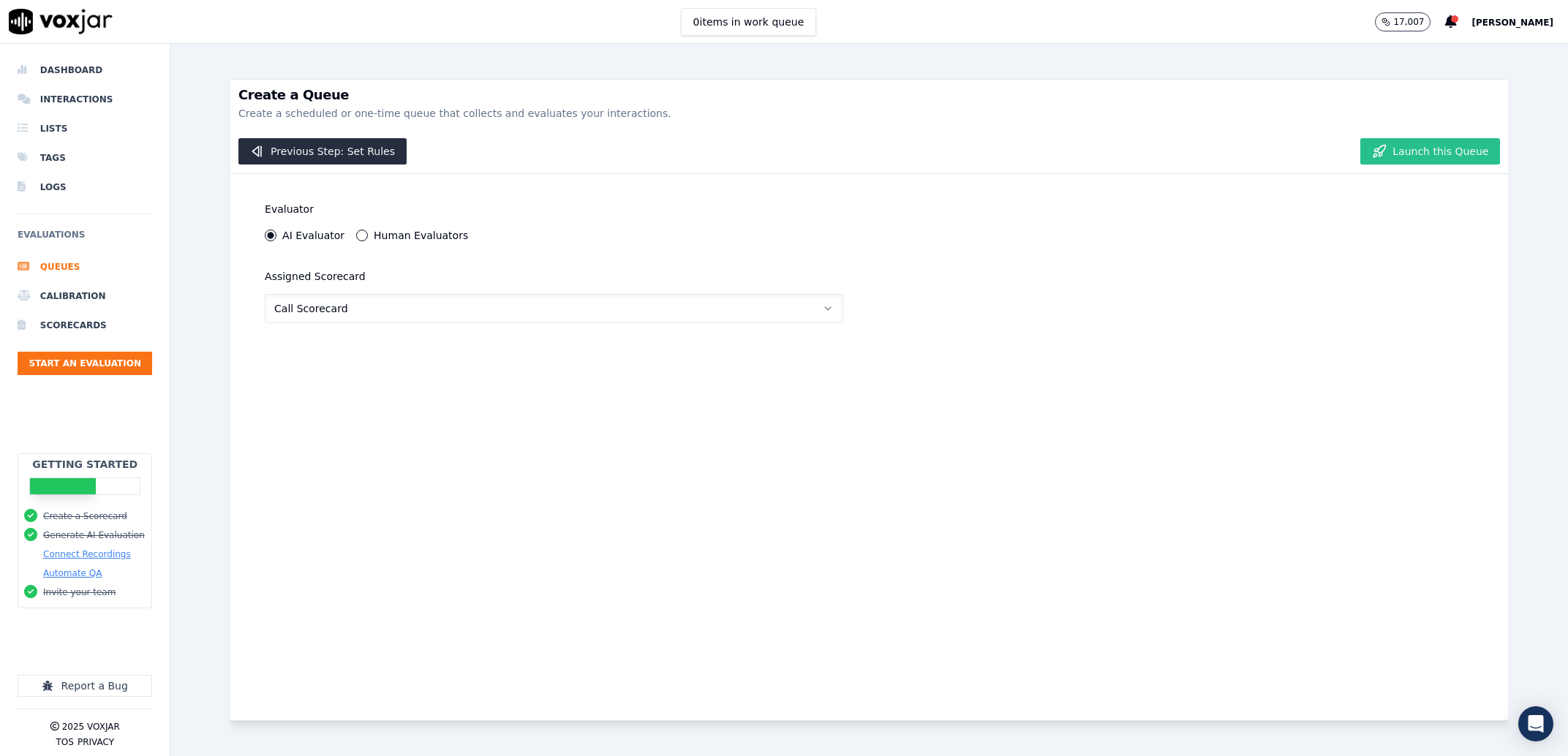
click at [1387, 152] on button "Launch this Queue" at bounding box center [1430, 151] width 140 height 26
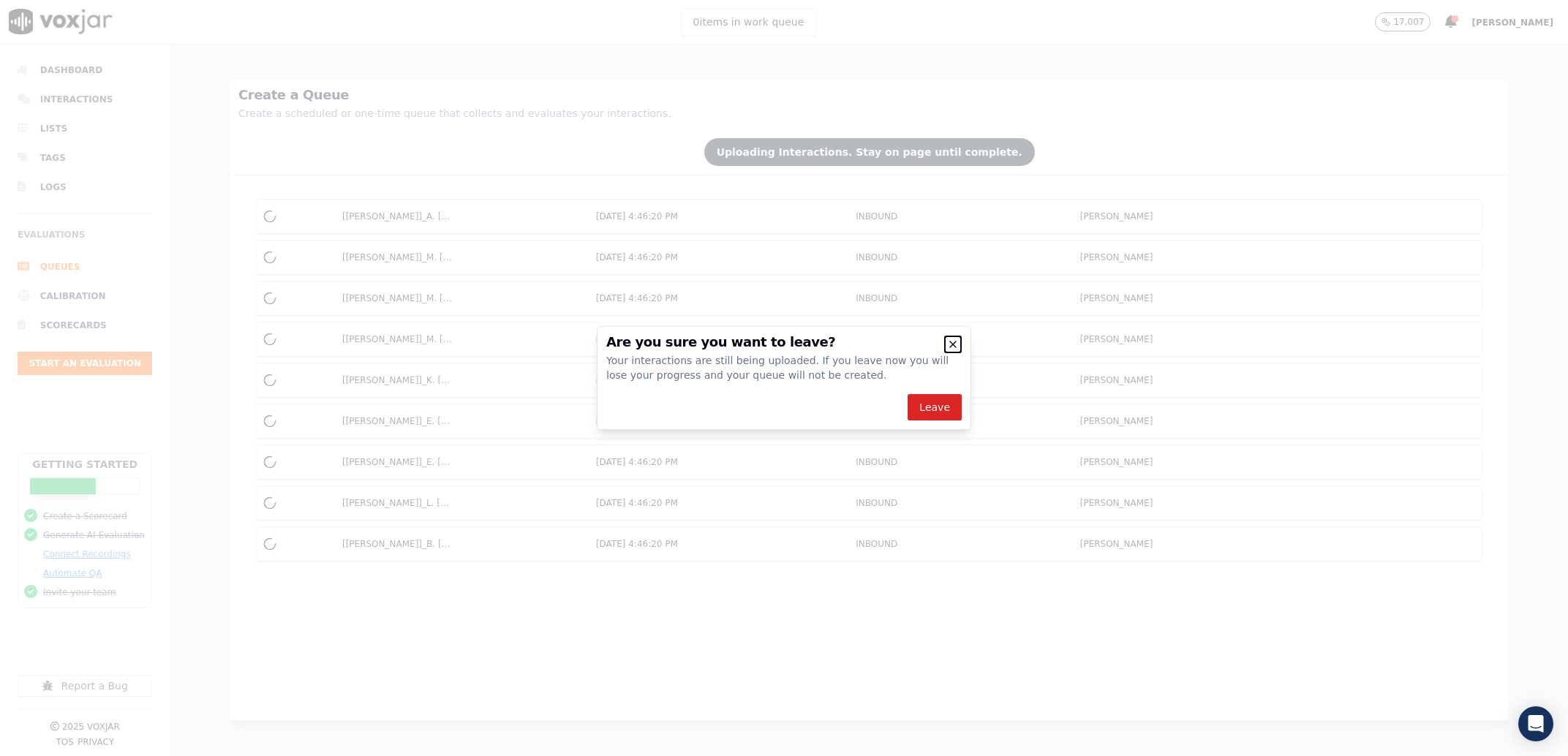
click at [953, 344] on icon "button" at bounding box center [952, 344] width 6 height 6
click at [952, 347] on icon "button" at bounding box center [953, 344] width 12 height 12
